Goal: Use online tool/utility: Utilize a website feature to perform a specific function

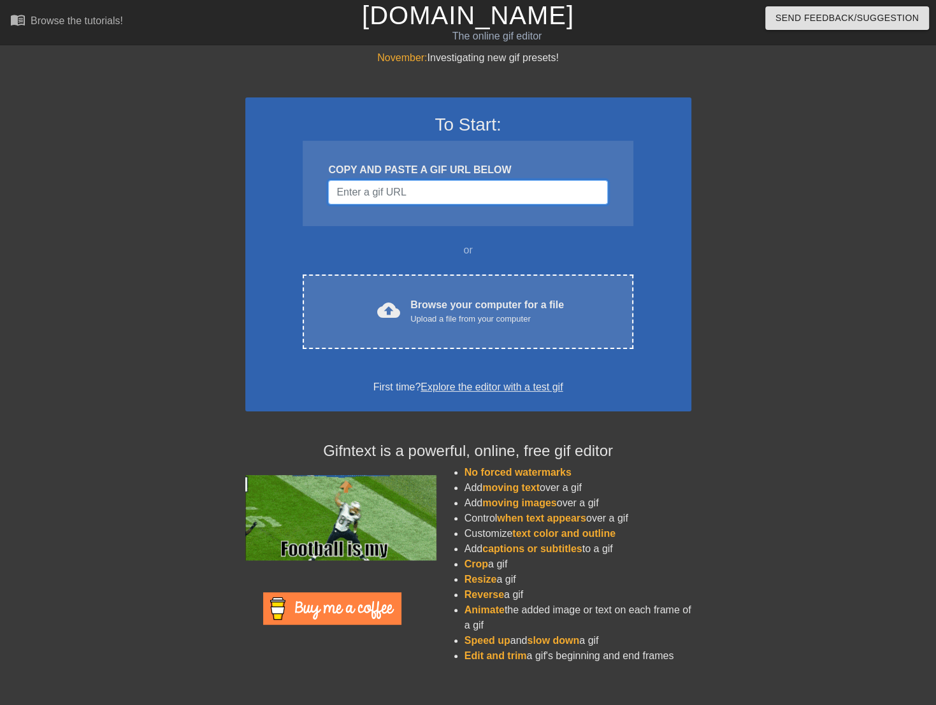
click at [405, 197] on input "Username" at bounding box center [467, 192] width 279 height 24
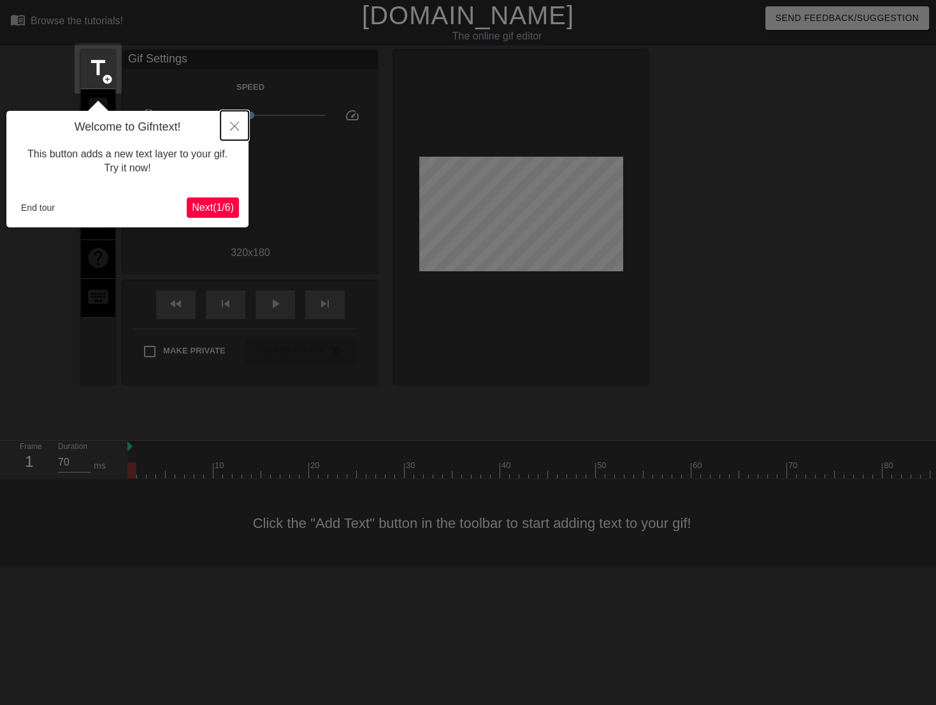
click at [235, 129] on icon "Close" at bounding box center [234, 126] width 9 height 9
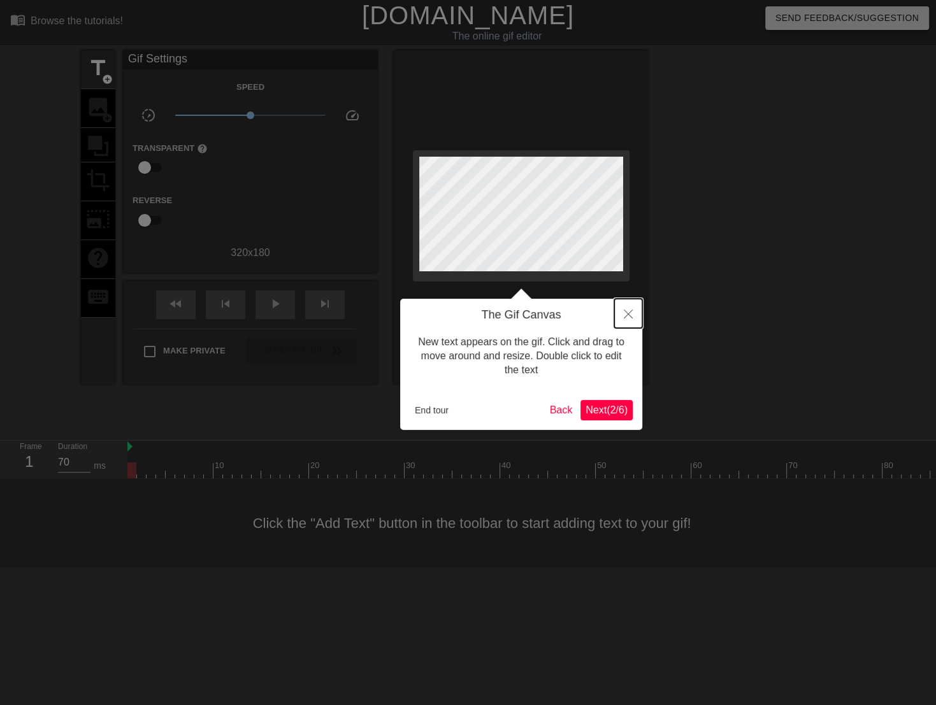
click at [624, 313] on icon "Close" at bounding box center [628, 314] width 9 height 9
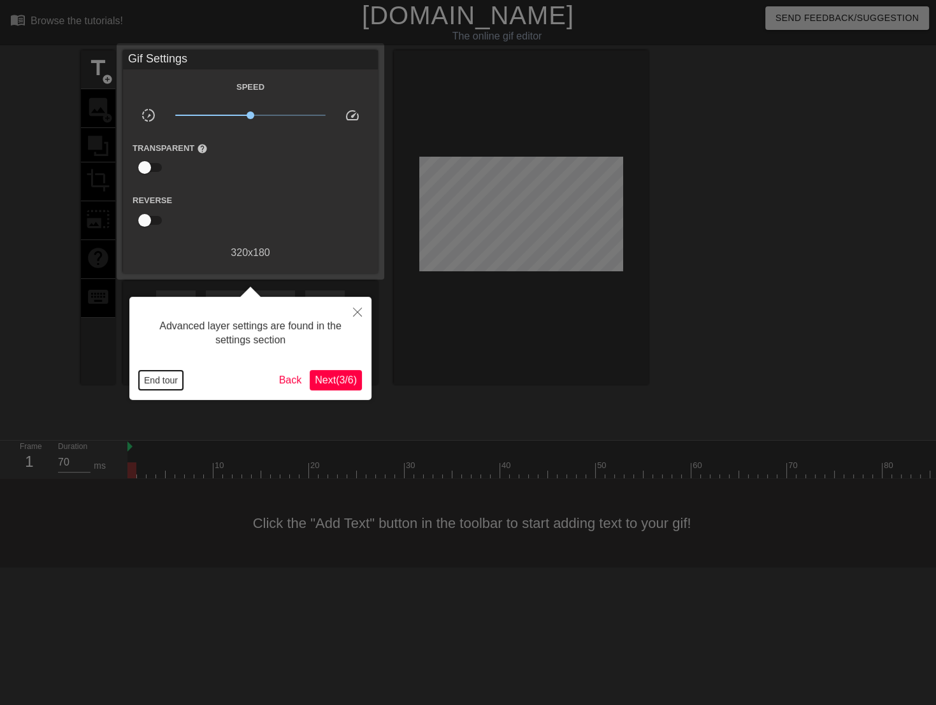
click at [153, 373] on button "End tour" at bounding box center [161, 380] width 44 height 19
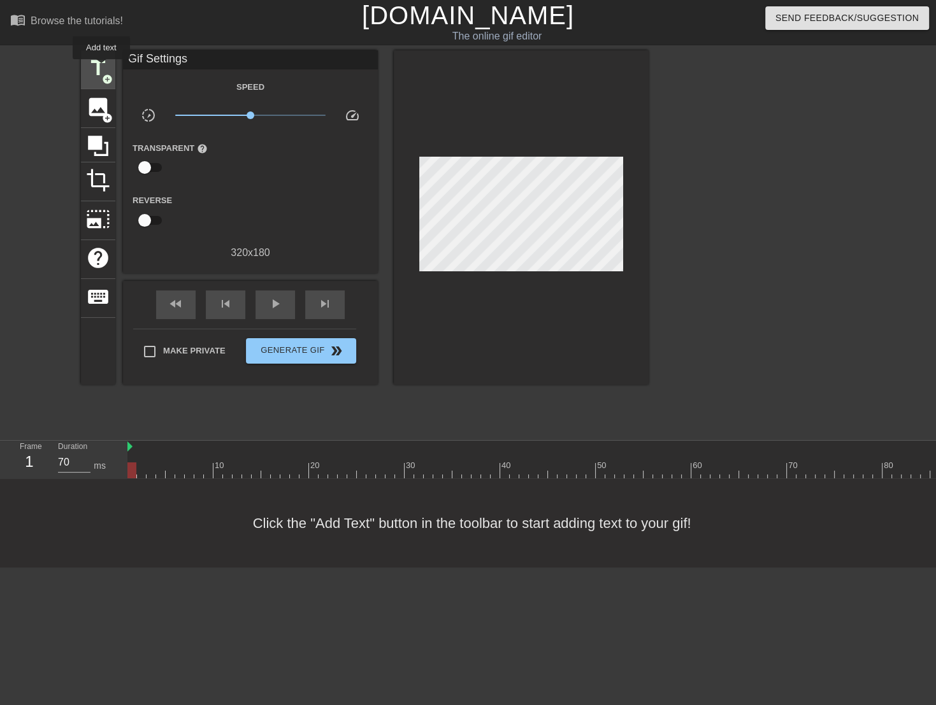
click at [102, 68] on span "title" at bounding box center [98, 68] width 24 height 24
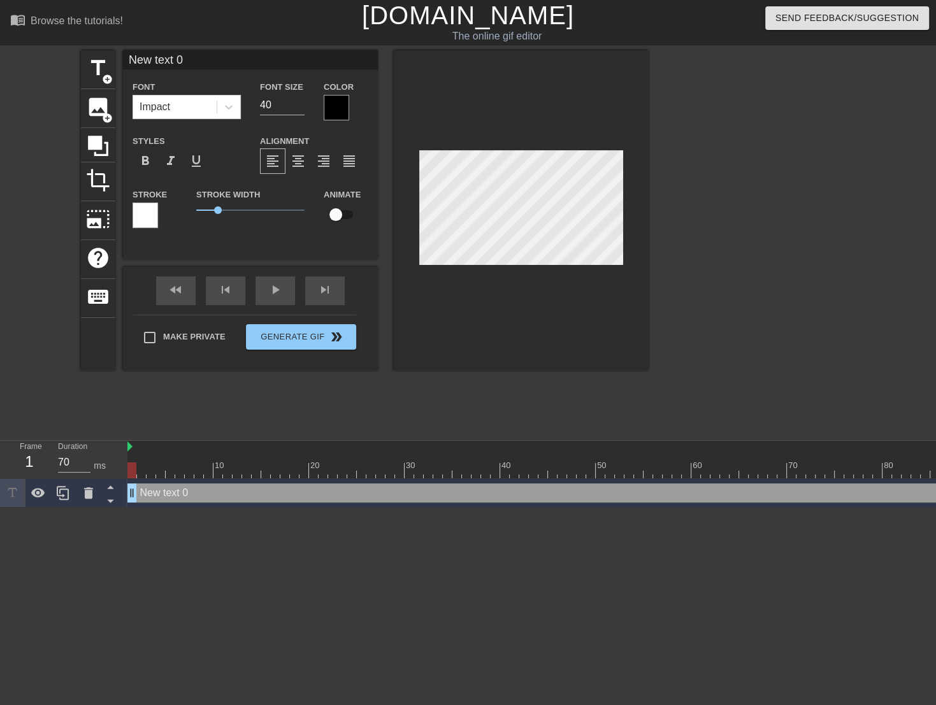
click at [203, 66] on input "New text 0" at bounding box center [250, 59] width 255 height 19
type input "HC"
click at [339, 107] on div at bounding box center [336, 107] width 25 height 25
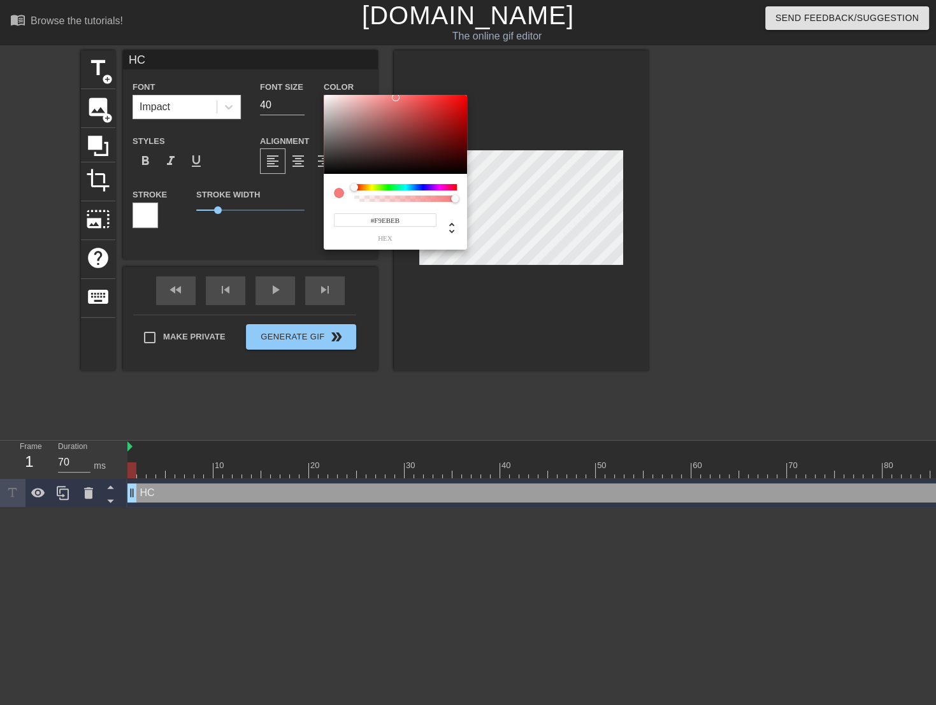
type input "#F9F9F9"
drag, startPoint x: 330, startPoint y: 129, endPoint x: 322, endPoint y: 97, distance: 32.7
click at [322, 97] on div "#F9F9F9 hex" at bounding box center [468, 352] width 936 height 705
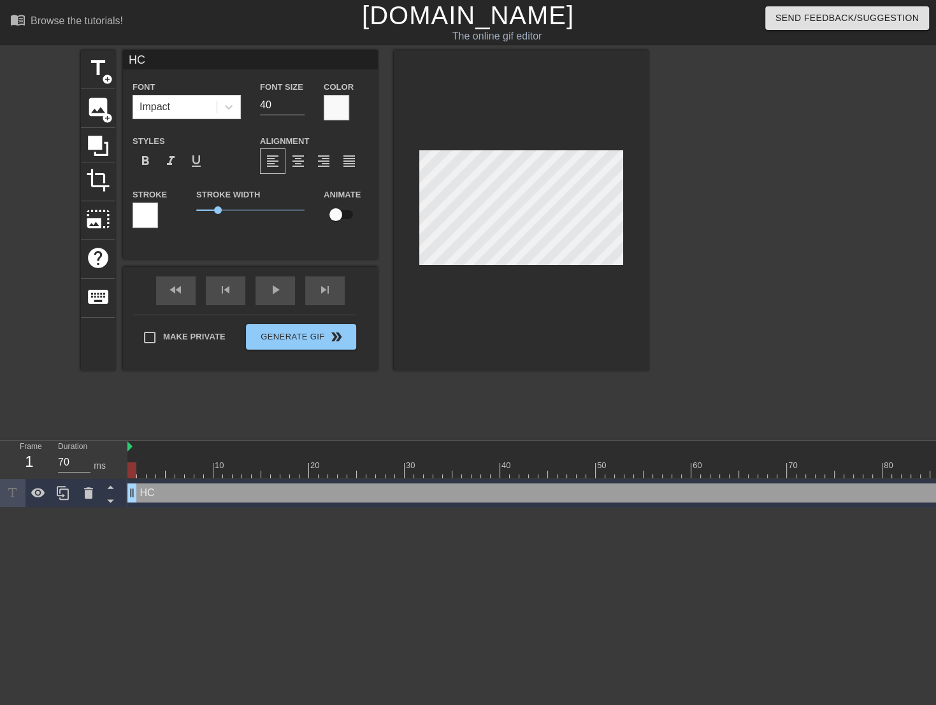
click at [153, 224] on div at bounding box center [144, 215] width 25 height 25
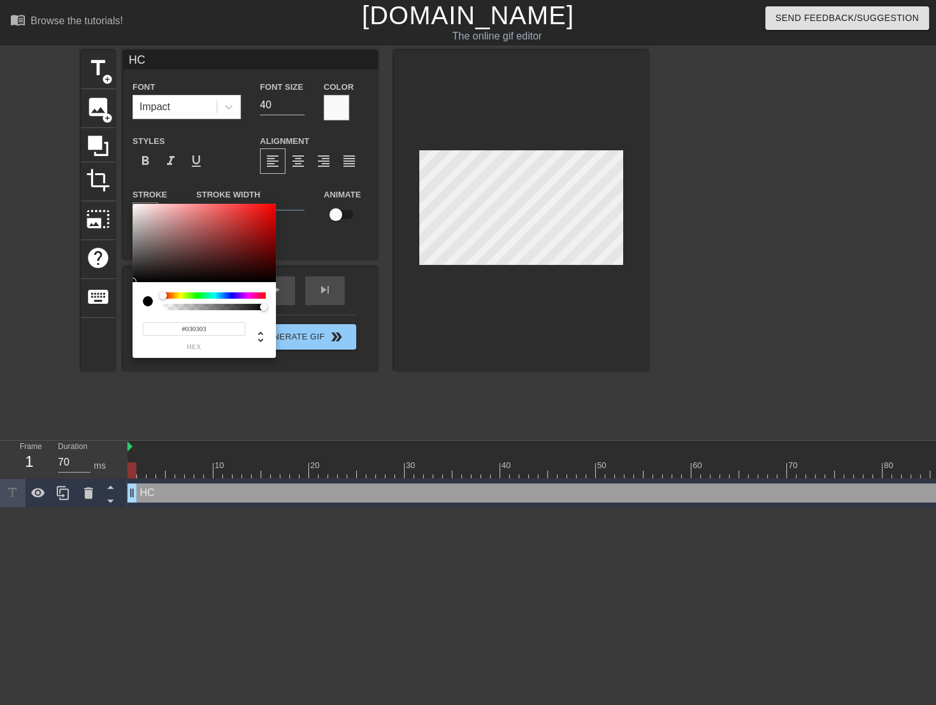
type input "#000000"
drag, startPoint x: 169, startPoint y: 257, endPoint x: 136, endPoint y: 283, distance: 43.1
click at [136, 283] on div "#000000 hex" at bounding box center [203, 281] width 143 height 155
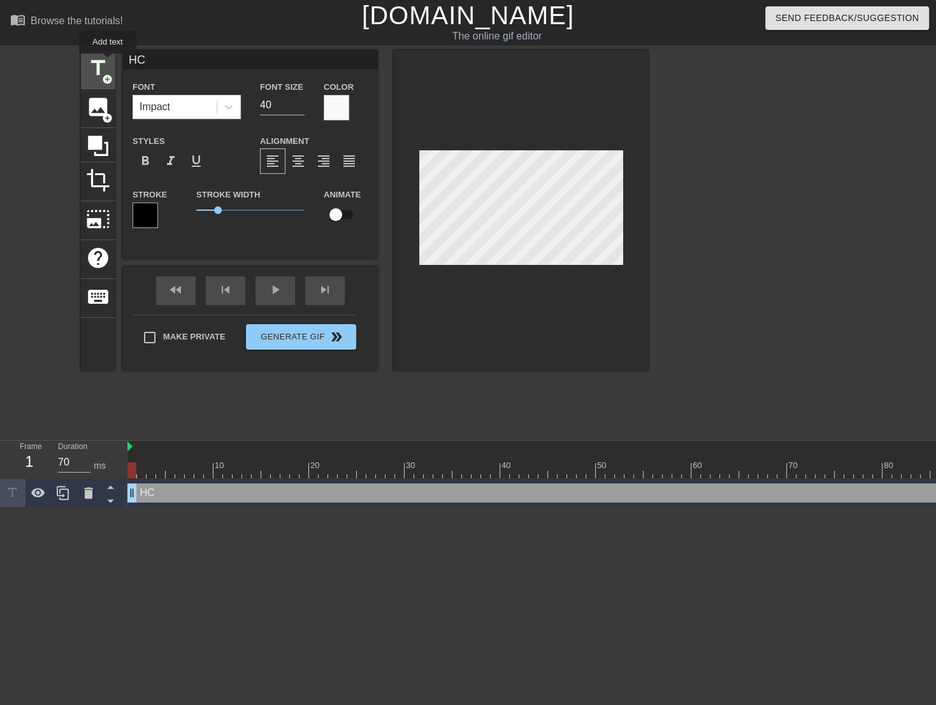
click at [108, 74] on span "add_circle" at bounding box center [107, 79] width 11 height 11
type input "New text 1"
click at [67, 487] on icon at bounding box center [62, 492] width 15 height 15
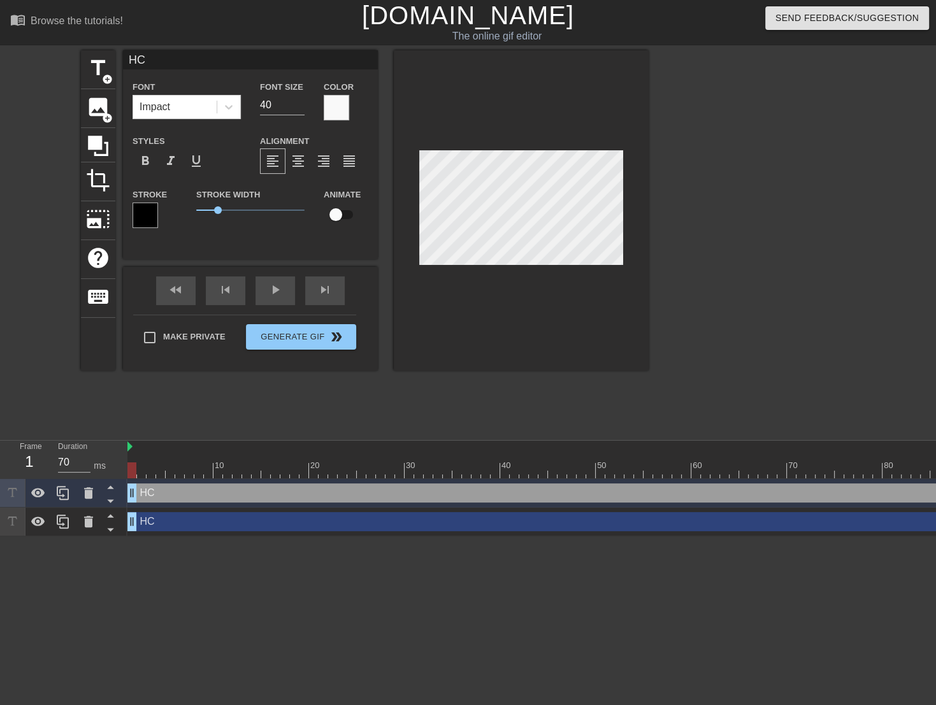
type input "P"
type textarea "P"
type input "PM"
type textarea "PM"
type input "PMs"
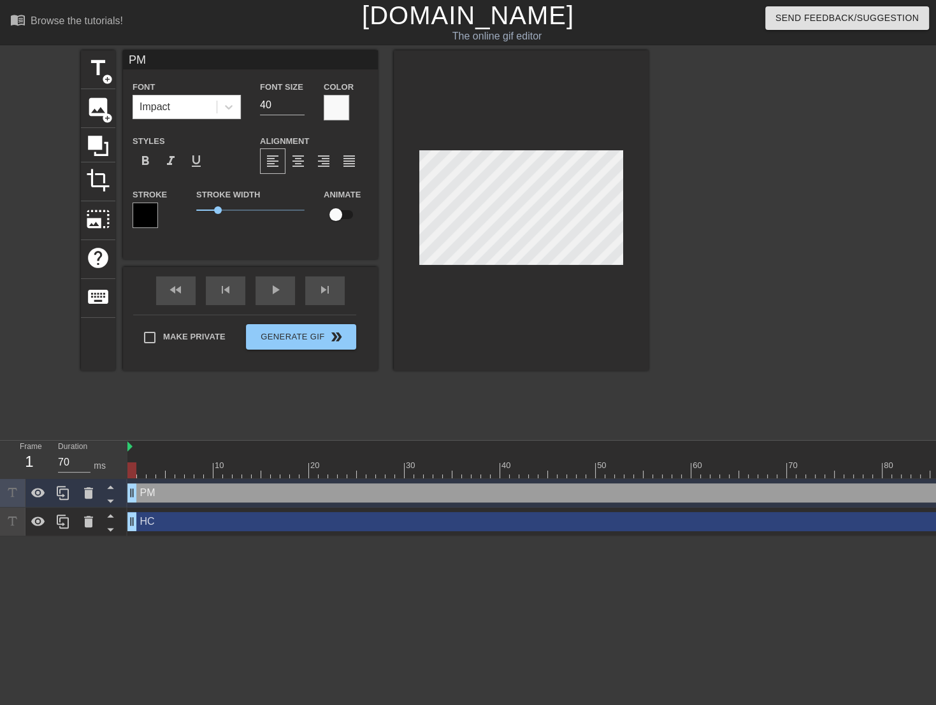
type textarea "PMs"
type input "HC"
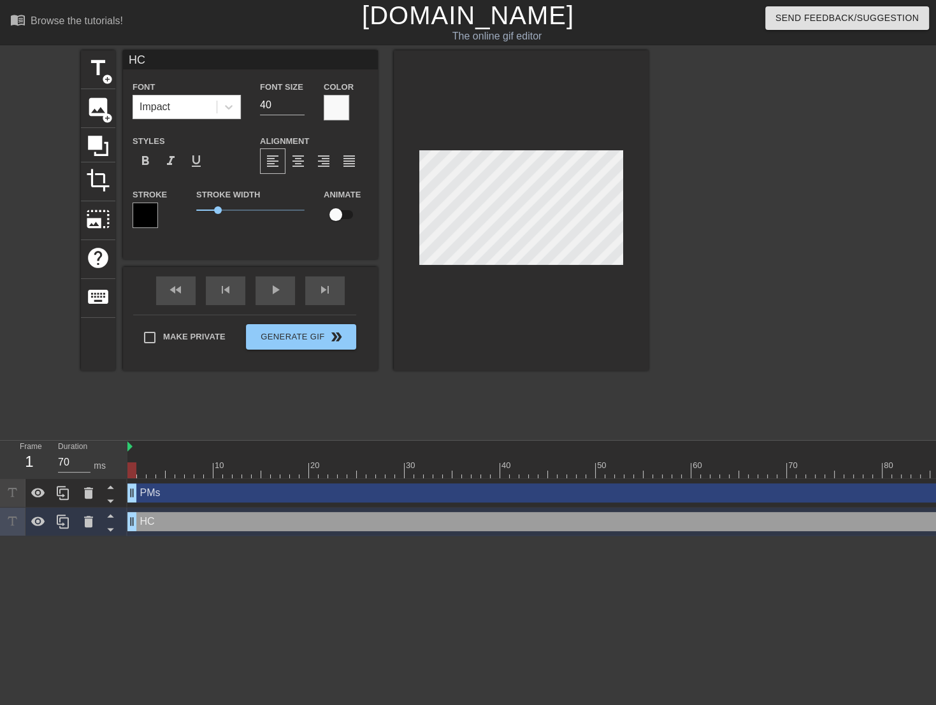
click at [338, 213] on input "checkbox" at bounding box center [335, 215] width 73 height 24
checkbox input "true"
click at [146, 472] on div at bounding box center [638, 470] width 1022 height 16
click at [166, 472] on div at bounding box center [638, 470] width 1022 height 16
click at [182, 475] on div at bounding box center [638, 470] width 1022 height 16
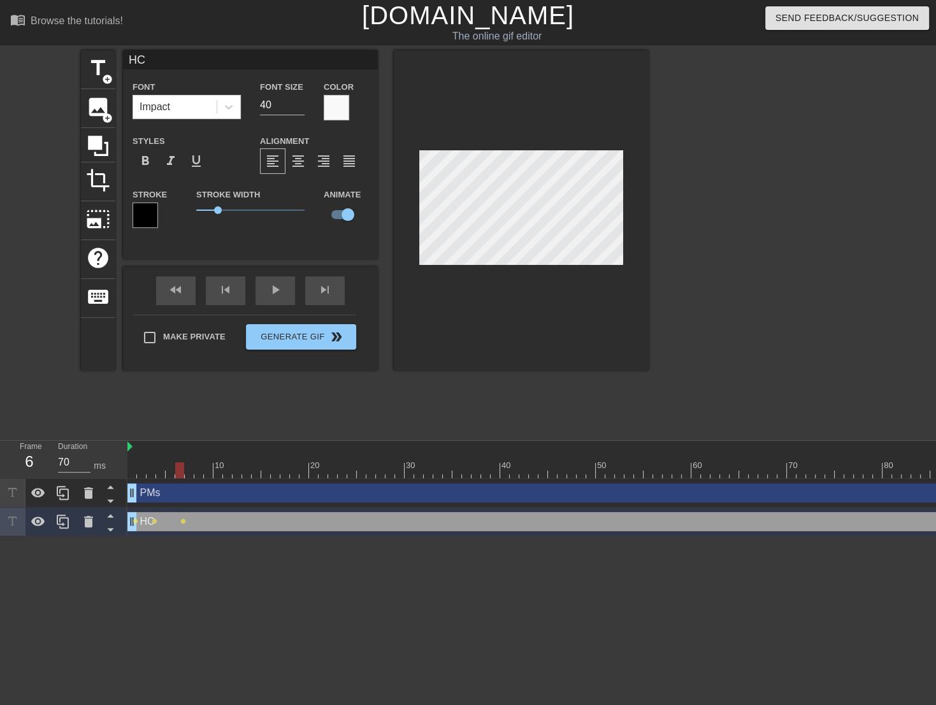
click at [176, 470] on div at bounding box center [179, 470] width 9 height 16
click at [171, 470] on div at bounding box center [638, 470] width 1022 height 16
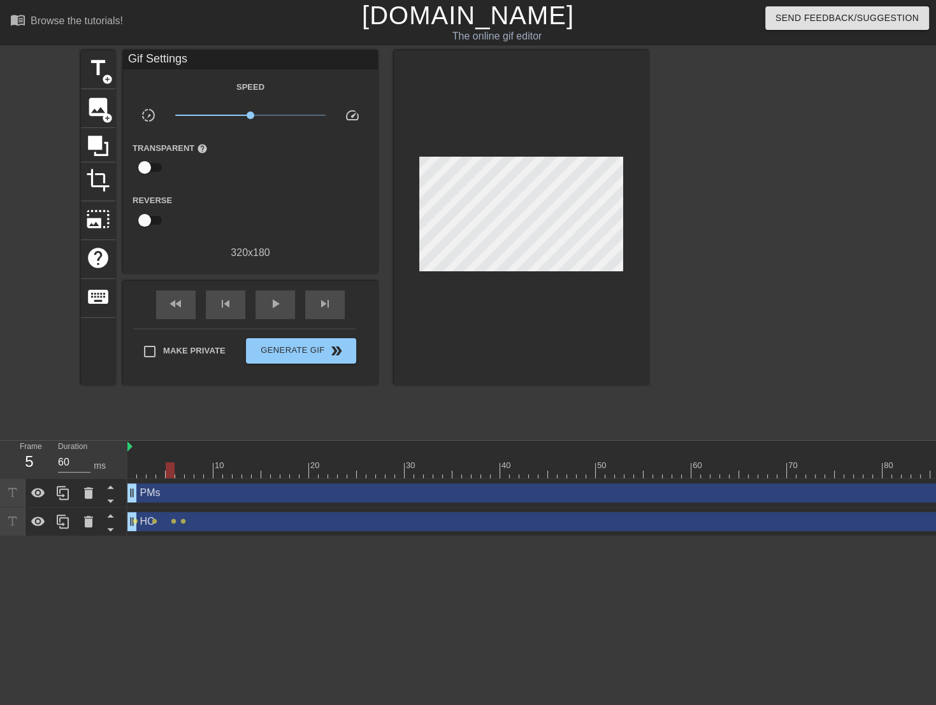
click at [197, 479] on div "PMs drag_handle drag_handle" at bounding box center [638, 493] width 1022 height 29
click at [197, 475] on div at bounding box center [638, 470] width 1022 height 16
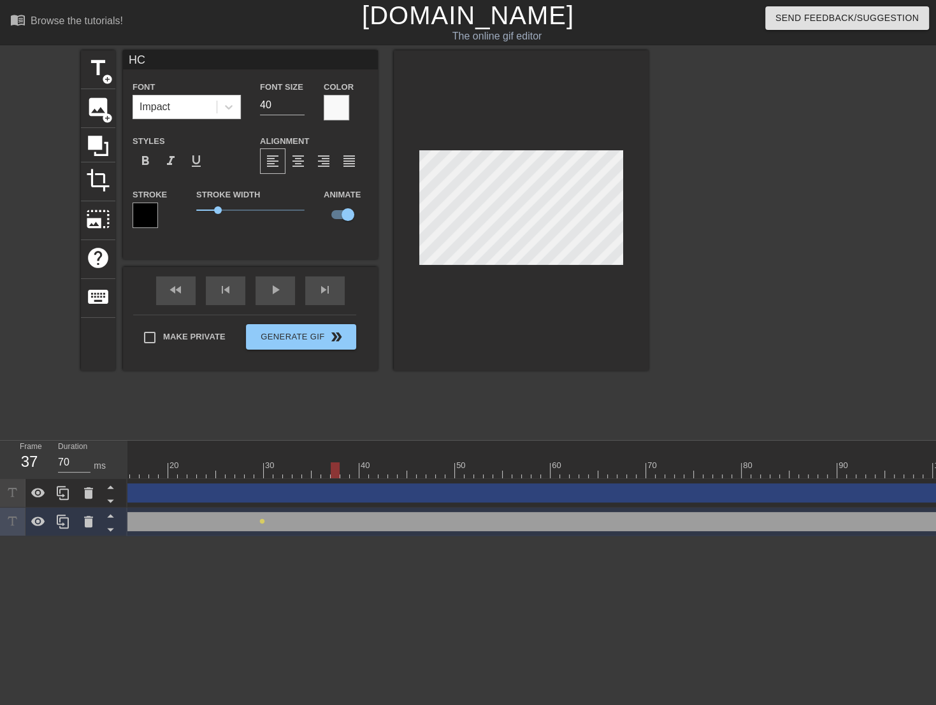
scroll to position [0, 217]
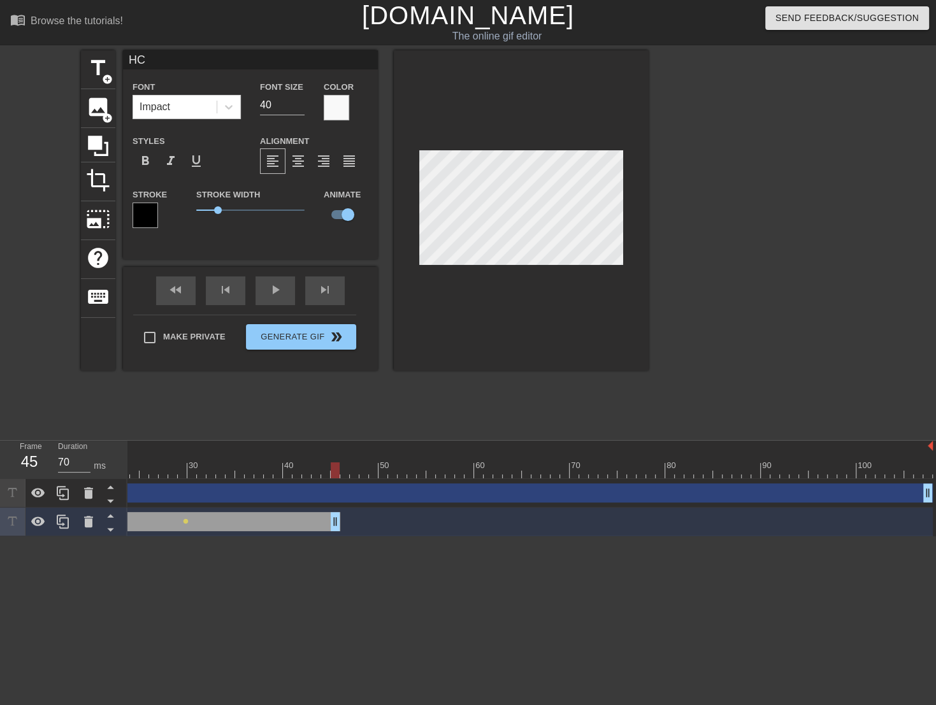
drag, startPoint x: 923, startPoint y: 518, endPoint x: 335, endPoint y: 520, distance: 588.5
drag, startPoint x: 333, startPoint y: 518, endPoint x: 493, endPoint y: 518, distance: 159.9
click at [469, 525] on div "HC drag_handle drag_handle" at bounding box center [206, 521] width 592 height 19
click at [198, 471] on div at bounding box center [421, 470] width 1022 height 16
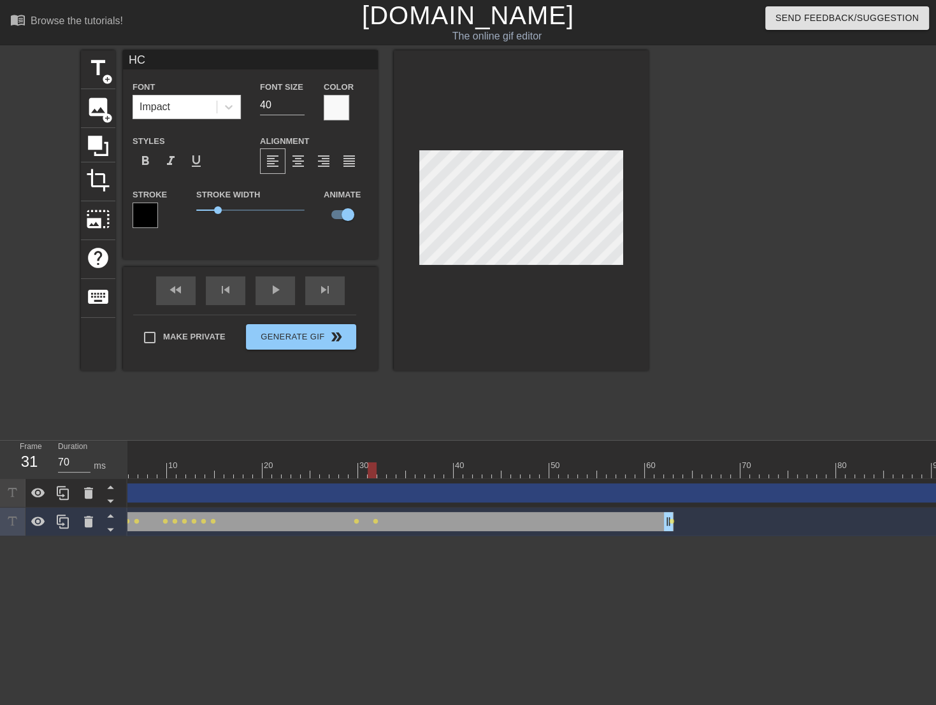
scroll to position [0, 0]
click at [141, 474] on div at bounding box center [638, 470] width 1022 height 16
click at [206, 471] on div at bounding box center [638, 470] width 1022 height 16
type input "60"
type input "HC"
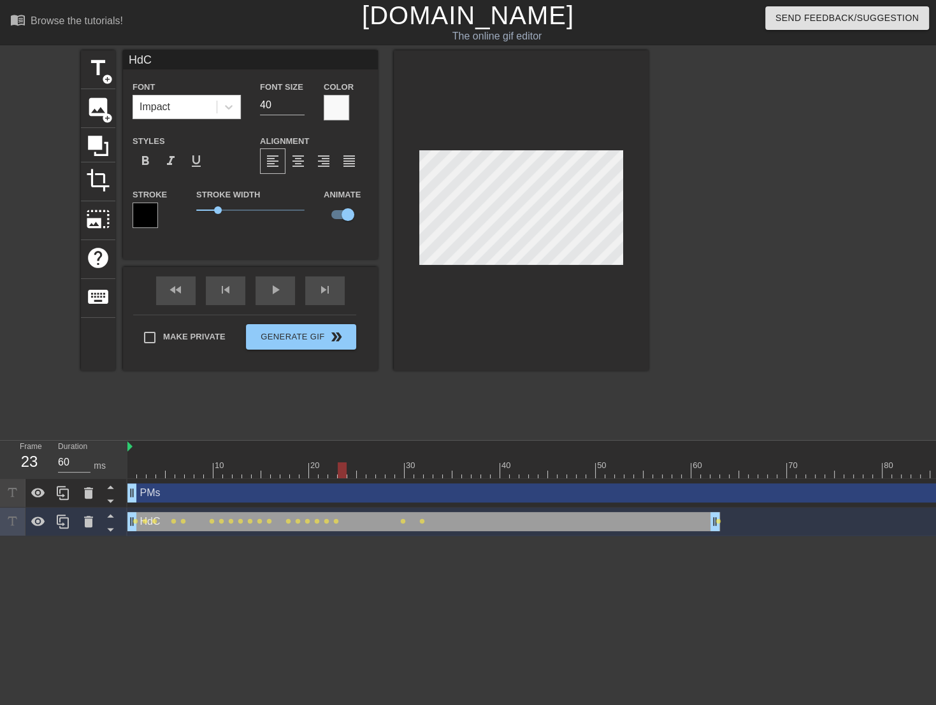
type textarea "HC"
click at [502, 327] on div at bounding box center [521, 210] width 255 height 320
type input "70"
type input "HdC"
type textarea "HdC"
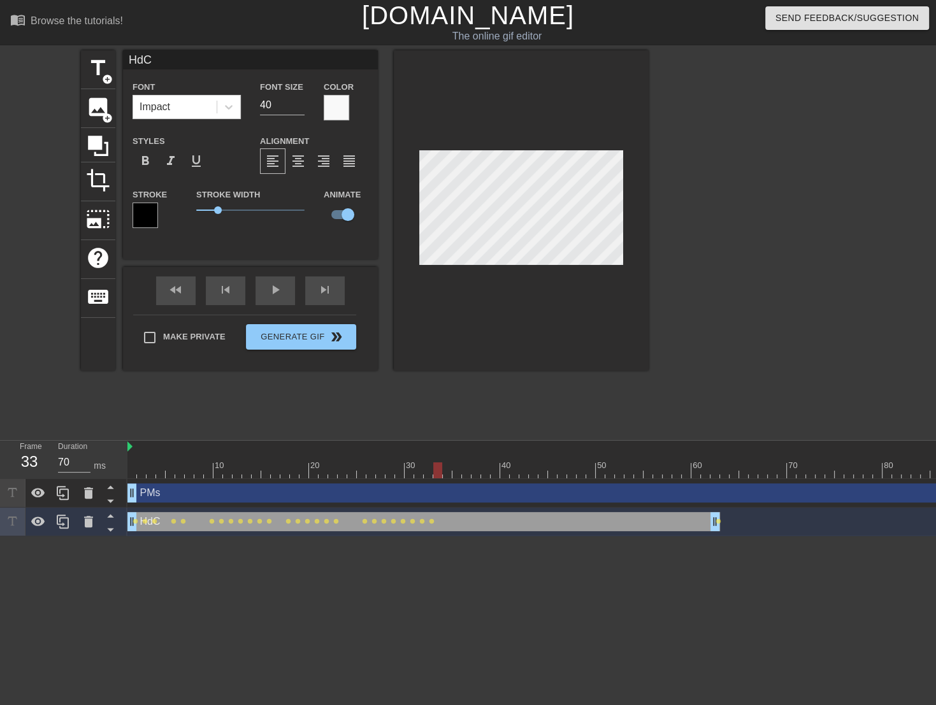
type input "HC"
type textarea "HC"
click at [674, 246] on div at bounding box center [759, 241] width 191 height 382
type input "70"
type input "HC"
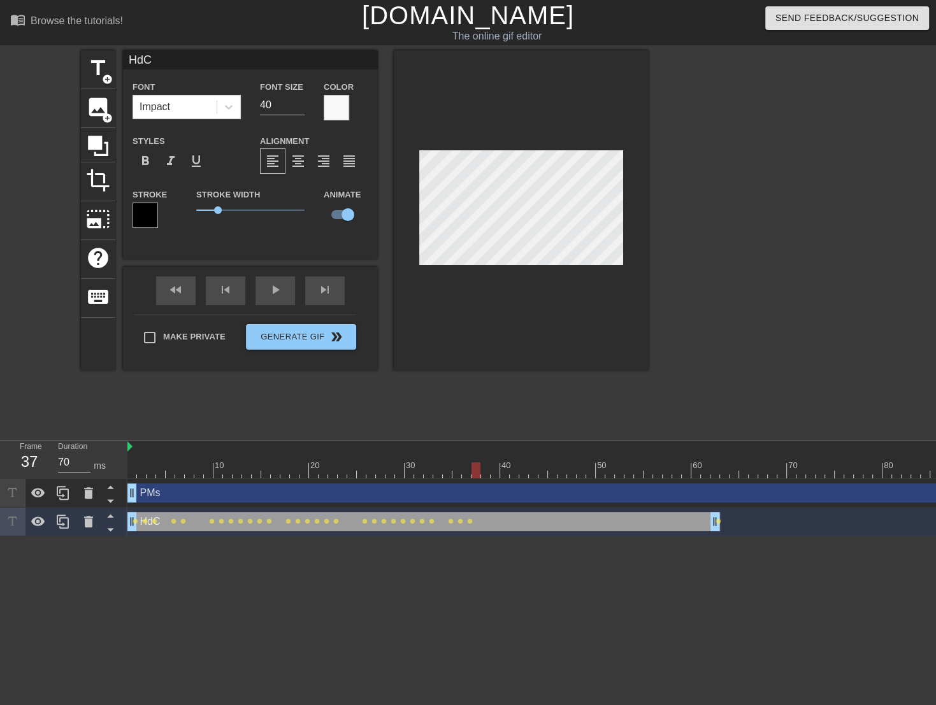
type textarea "HC"
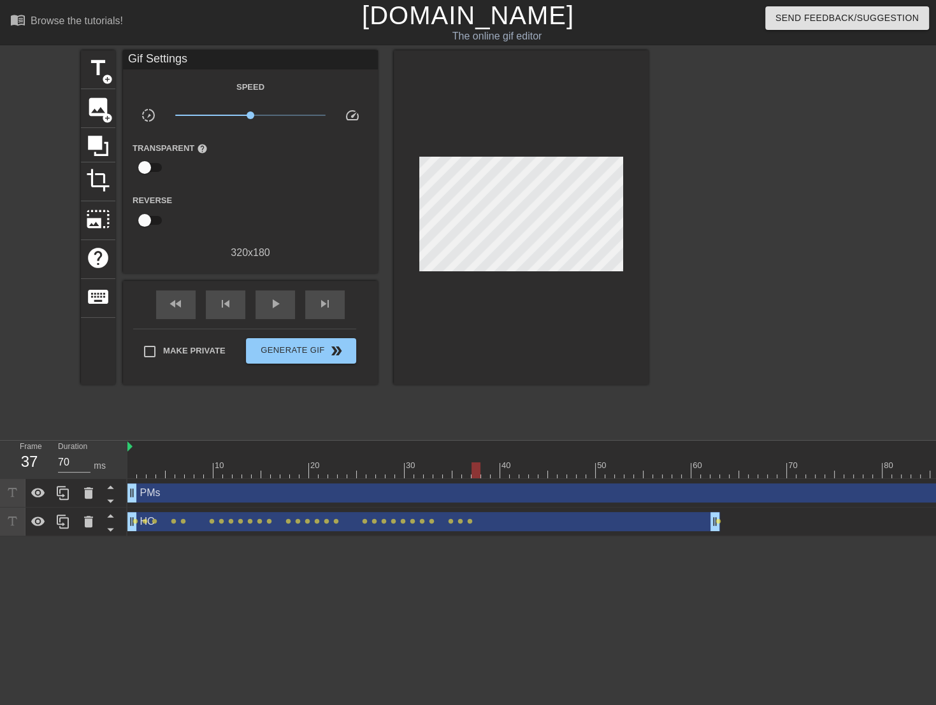
click at [706, 239] on div at bounding box center [759, 241] width 191 height 382
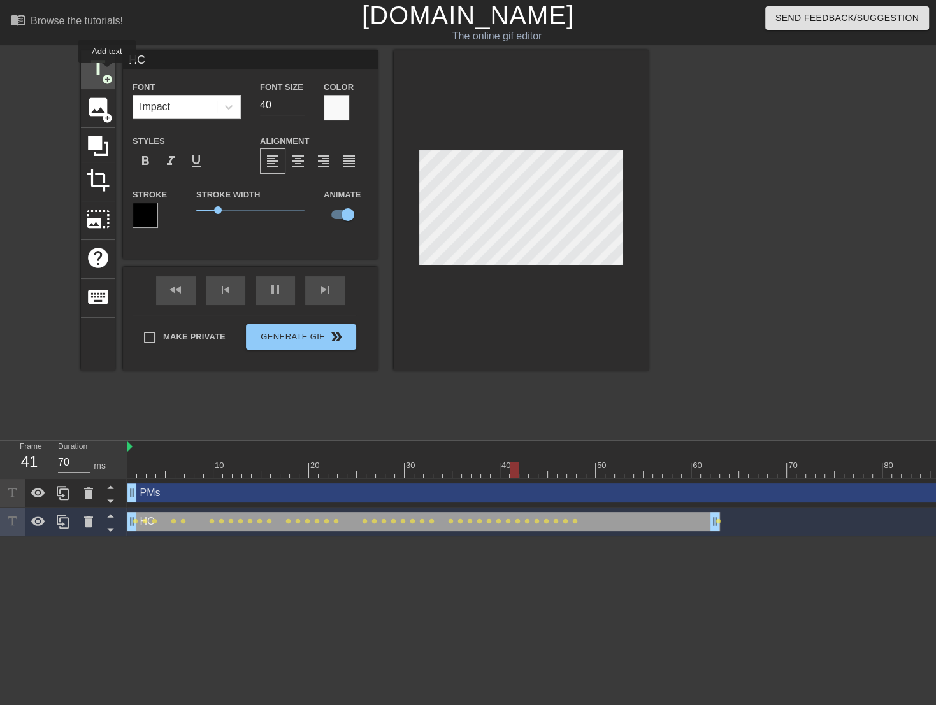
type input "60"
click at [108, 72] on span "title" at bounding box center [98, 68] width 24 height 24
type input "New text 3"
checkbox input "false"
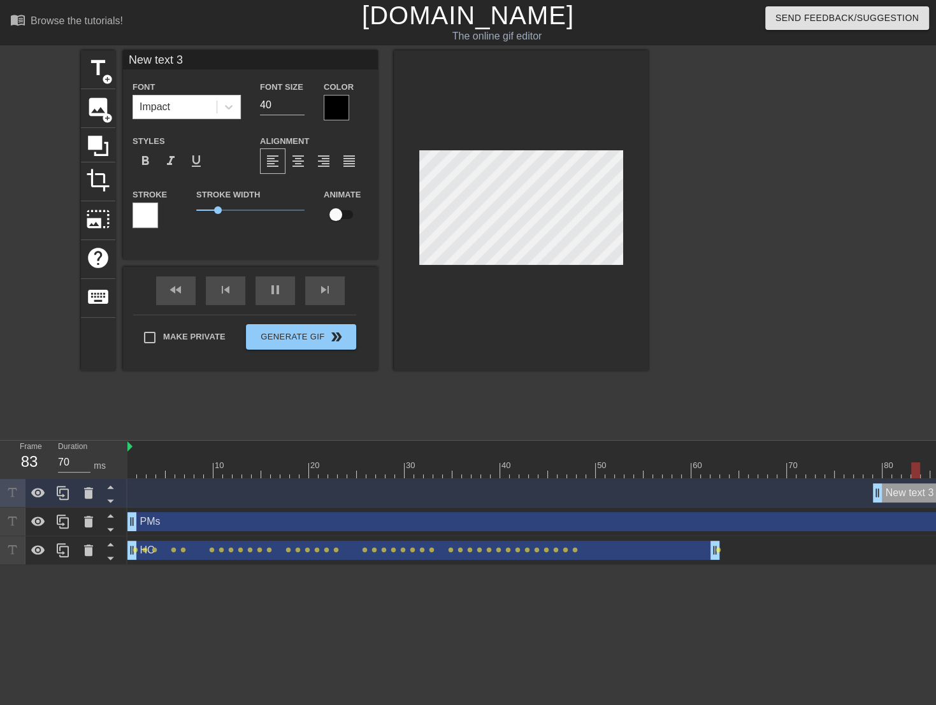
drag, startPoint x: 546, startPoint y: 490, endPoint x: 878, endPoint y: 523, distance: 332.8
click at [878, 523] on div "New text 3 drag_handle drag_handle PMs drag_handle drag_handle HC drag_handle d…" at bounding box center [531, 522] width 808 height 86
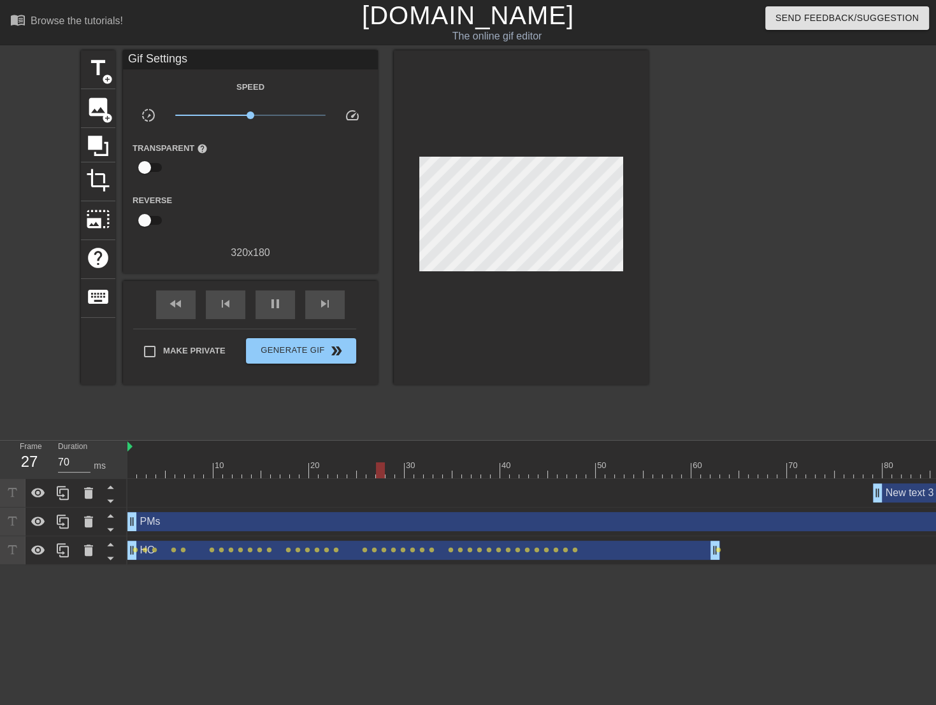
type input "60"
click at [887, 468] on div at bounding box center [638, 470] width 1022 height 16
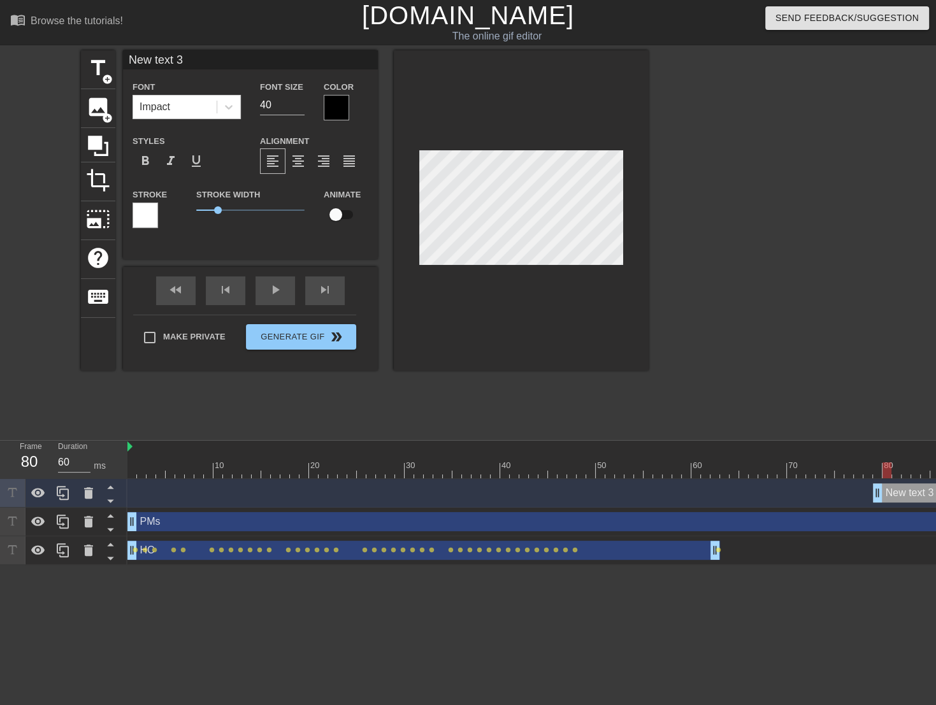
click at [222, 68] on input "New text 3" at bounding box center [250, 59] width 255 height 19
type input "Smells Good"
click at [341, 103] on div at bounding box center [336, 107] width 25 height 25
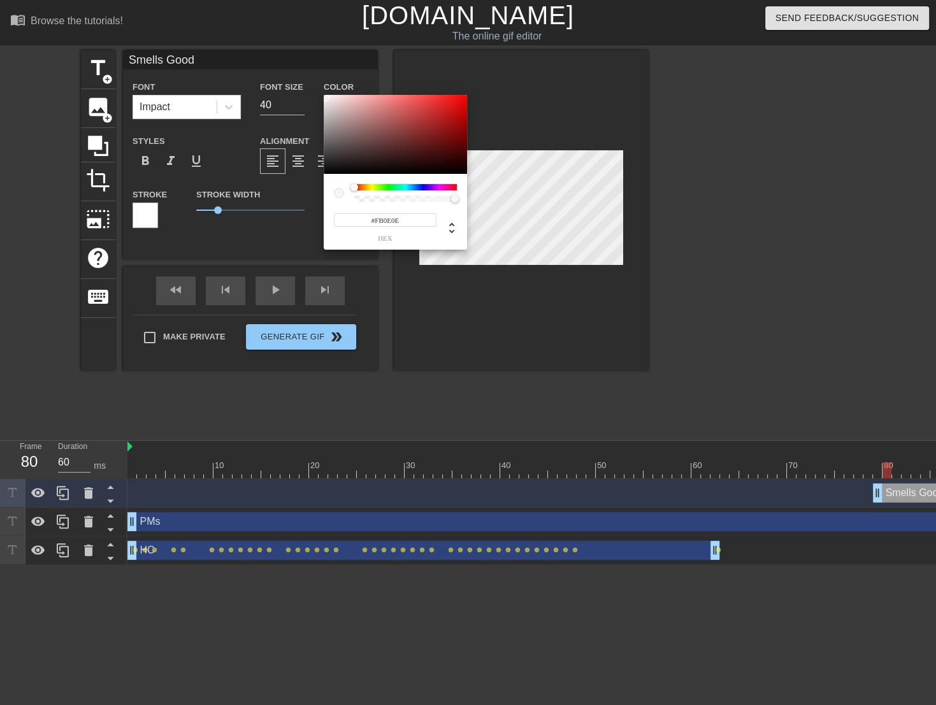
drag, startPoint x: 332, startPoint y: 146, endPoint x: 324, endPoint y: 96, distance: 51.0
click at [324, 96] on div at bounding box center [395, 134] width 143 height 79
type input "#FD7E7E"
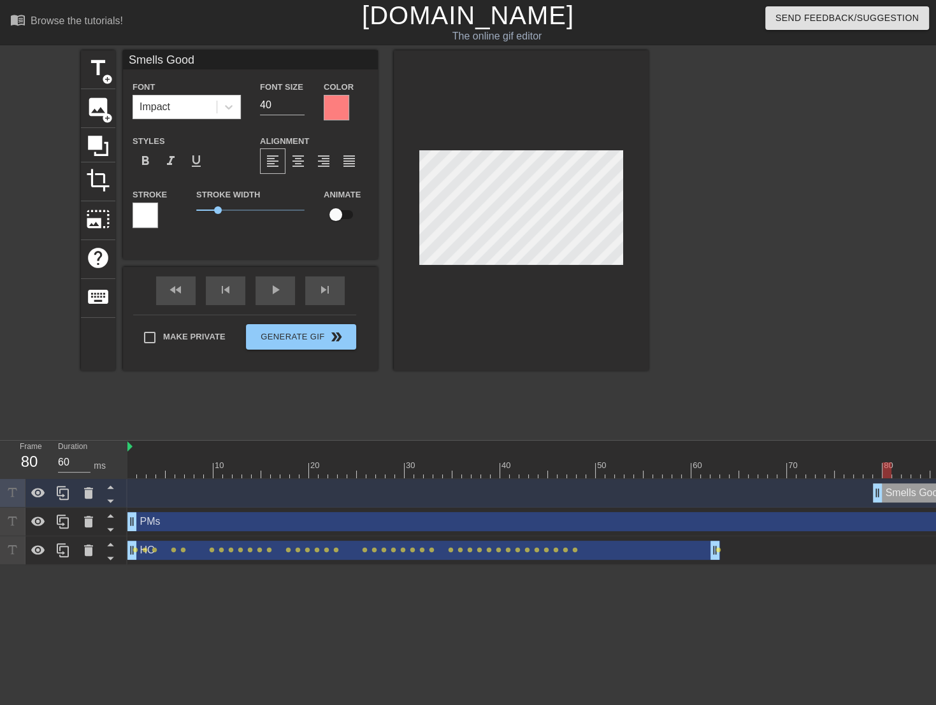
click at [335, 99] on div at bounding box center [336, 107] width 25 height 25
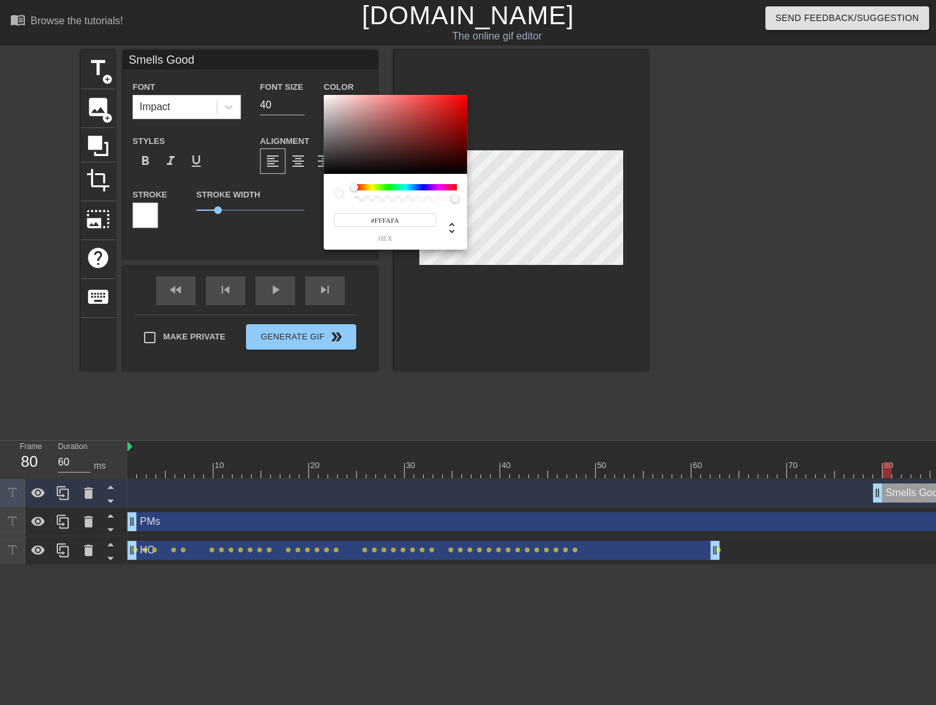
type input "#FFFBFB"
drag, startPoint x: 331, startPoint y: 117, endPoint x: 325, endPoint y: 95, distance: 22.9
click at [325, 95] on div at bounding box center [395, 134] width 143 height 79
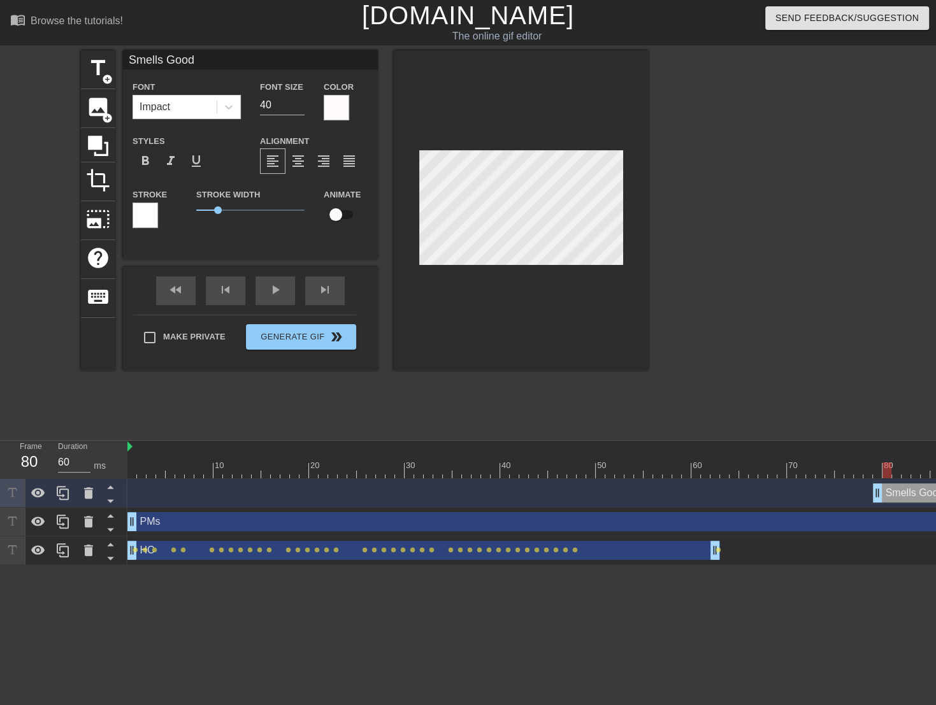
click at [152, 217] on div at bounding box center [144, 215] width 25 height 25
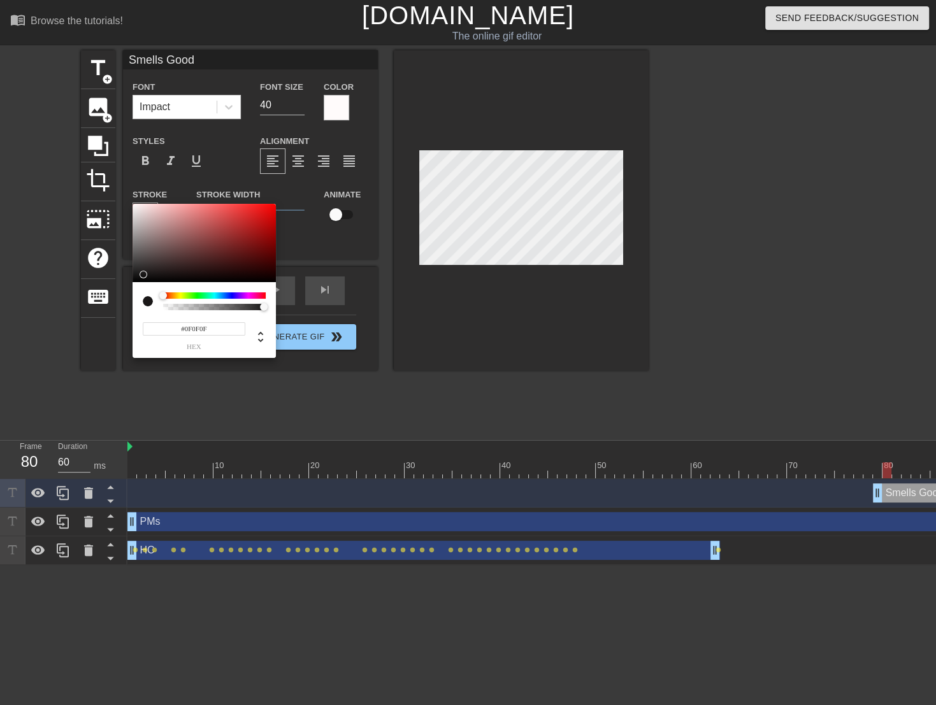
type input "#090909"
drag, startPoint x: 163, startPoint y: 259, endPoint x: 136, endPoint y: 280, distance: 34.1
click at [136, 280] on div at bounding box center [203, 243] width 143 height 79
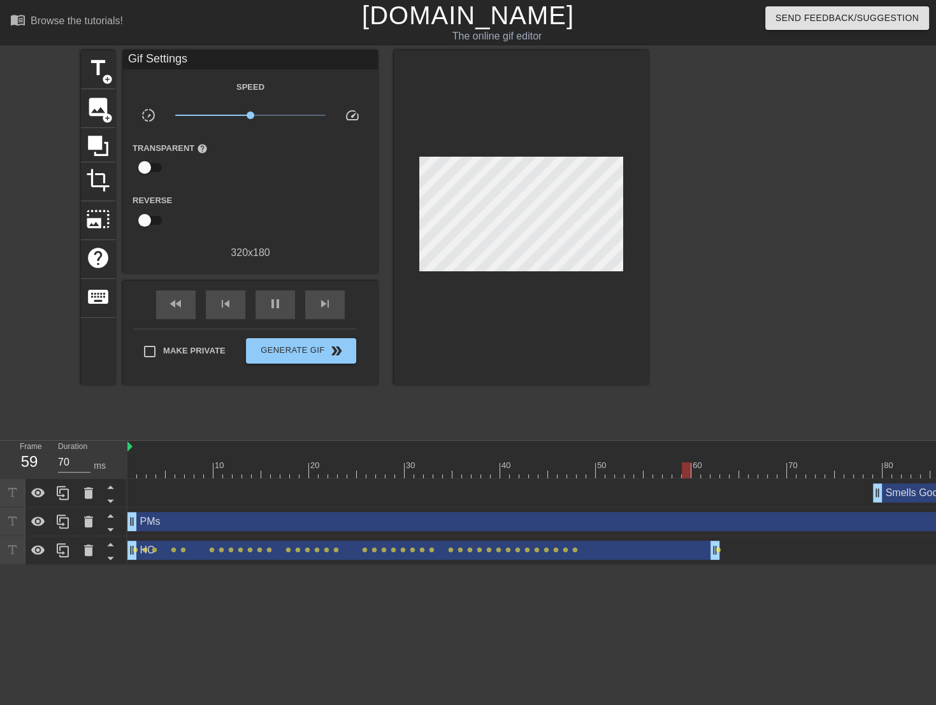
click at [175, 517] on div "PMs drag_handle drag_handle" at bounding box center [638, 521] width 1022 height 19
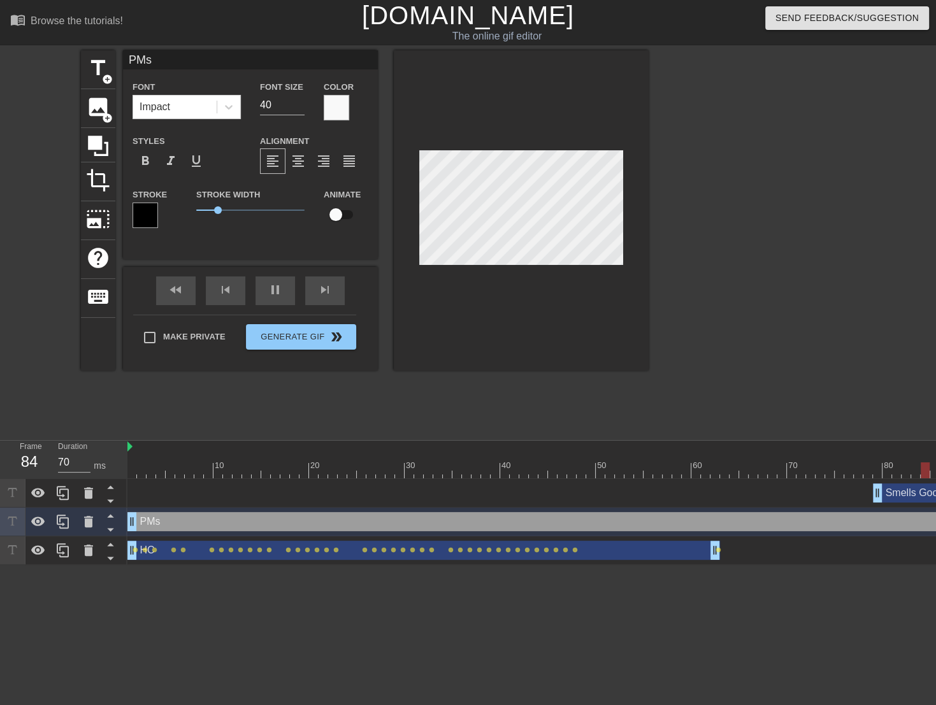
click at [156, 63] on input "PMs" at bounding box center [250, 59] width 255 height 19
type input "70"
type input "PM s"
type input "70"
type input "PM Ls"
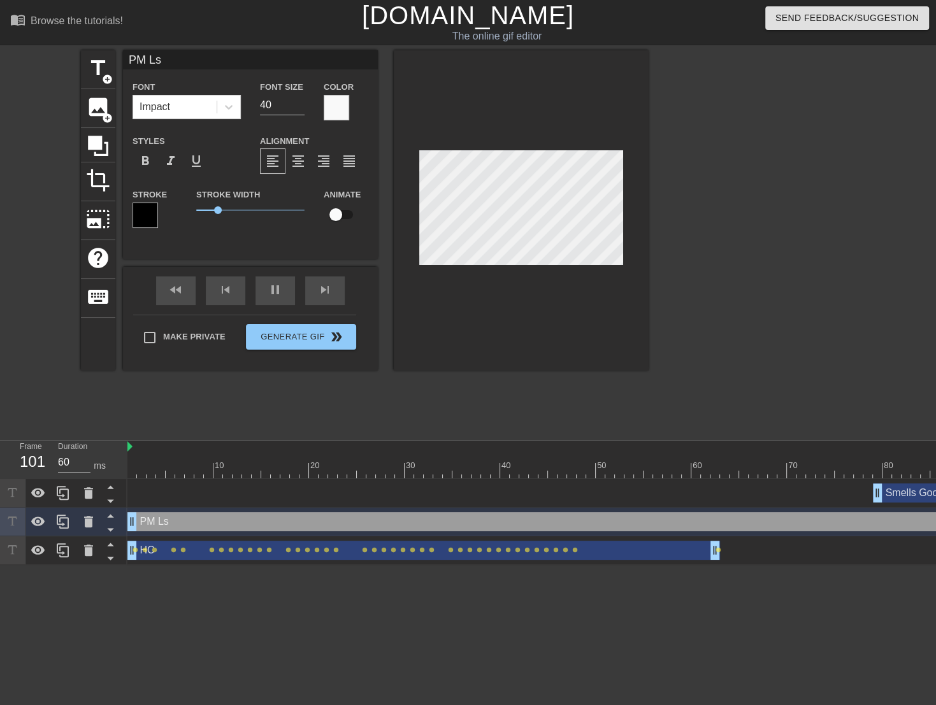
type input "70"
type input "PM Leas"
type input "70"
type input "PM Leads"
type input "60"
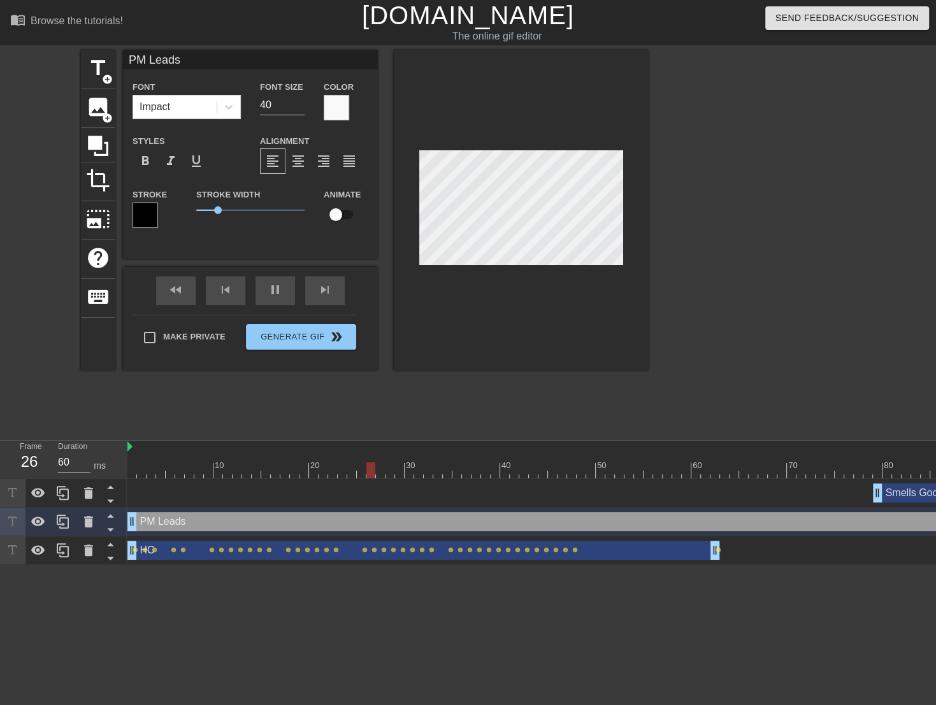
type input "PM Leads"
type input "70"
click at [315, 339] on button "Generate Gif double_arrow" at bounding box center [301, 336] width 110 height 25
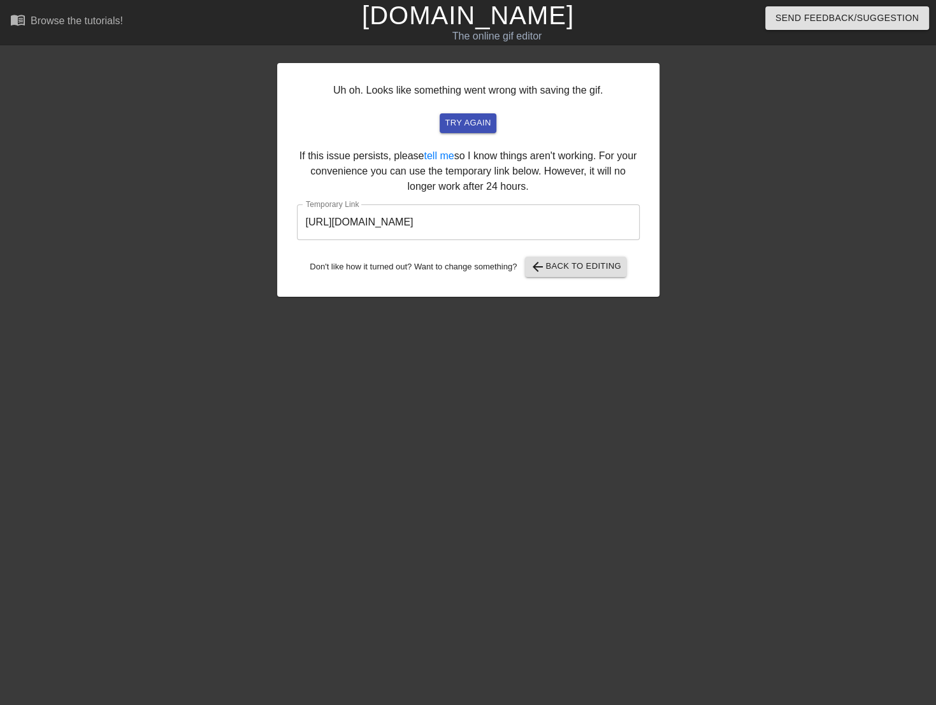
click at [469, 219] on input "https://www.gifntext.com/temp_generations/H5Z35x1e.gif" at bounding box center [468, 222] width 343 height 36
